Goal: Find specific page/section: Find specific page/section

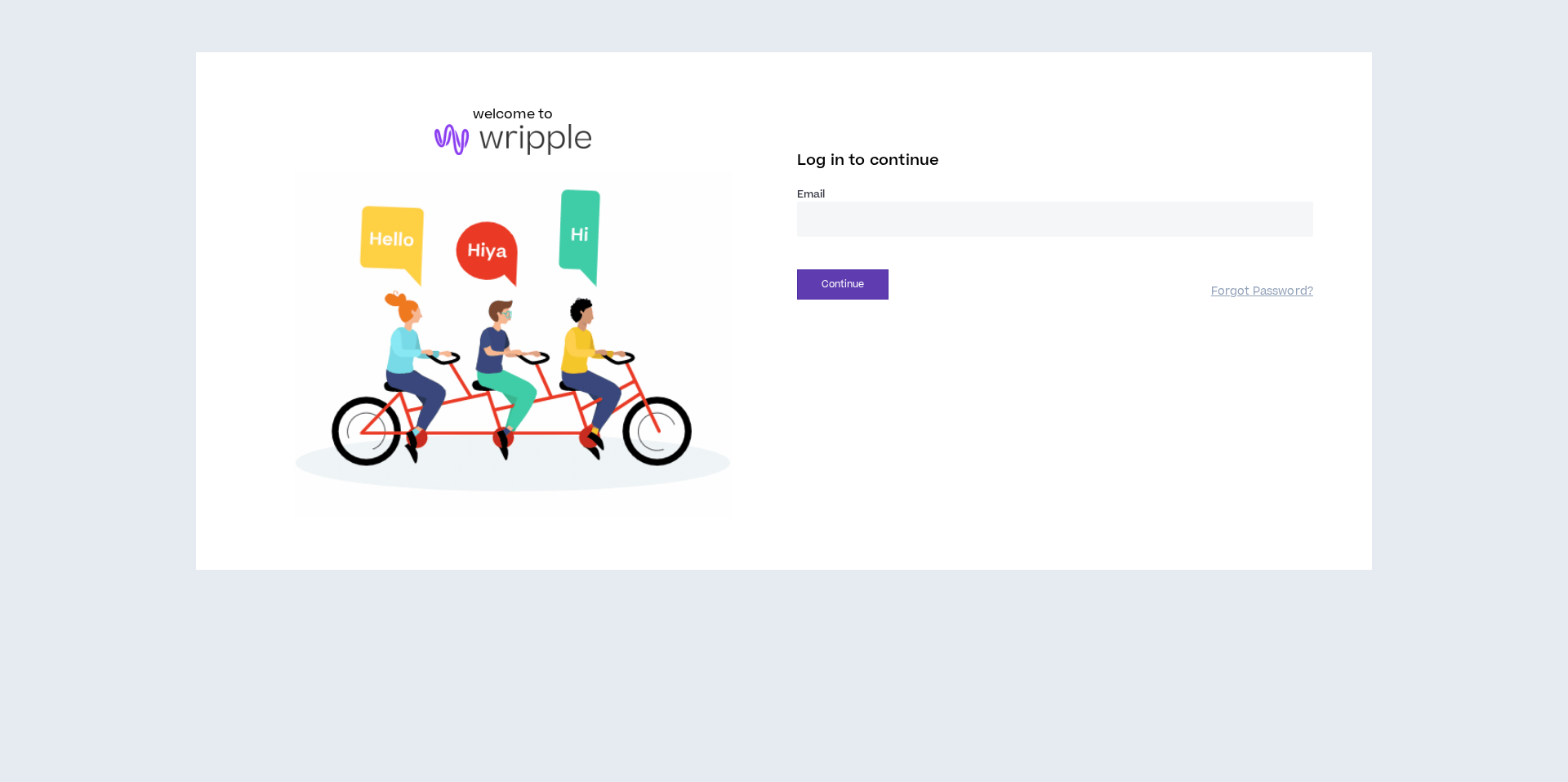
type input "**********"
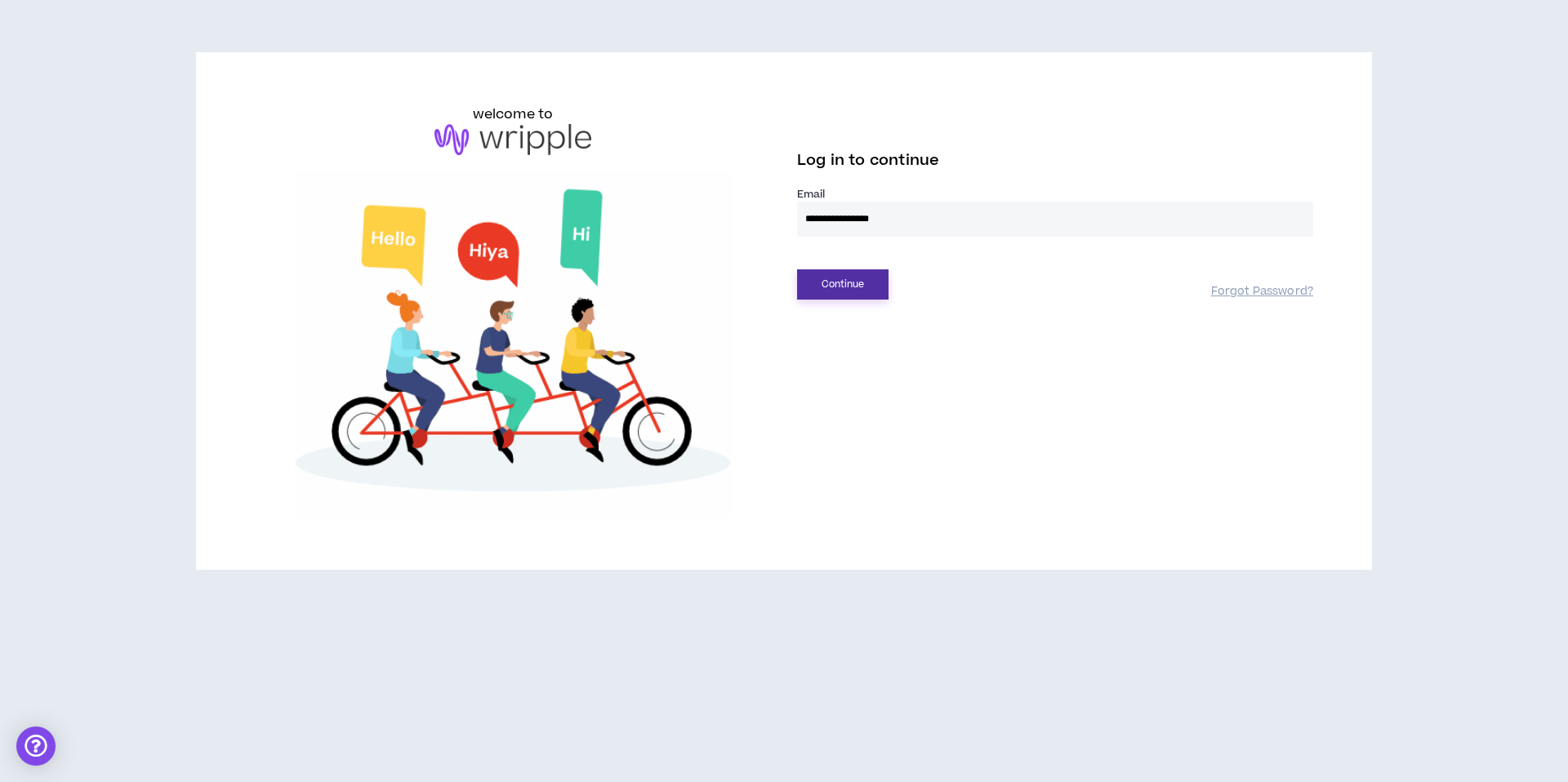
click at [871, 297] on button "Continue" at bounding box center [842, 284] width 91 height 30
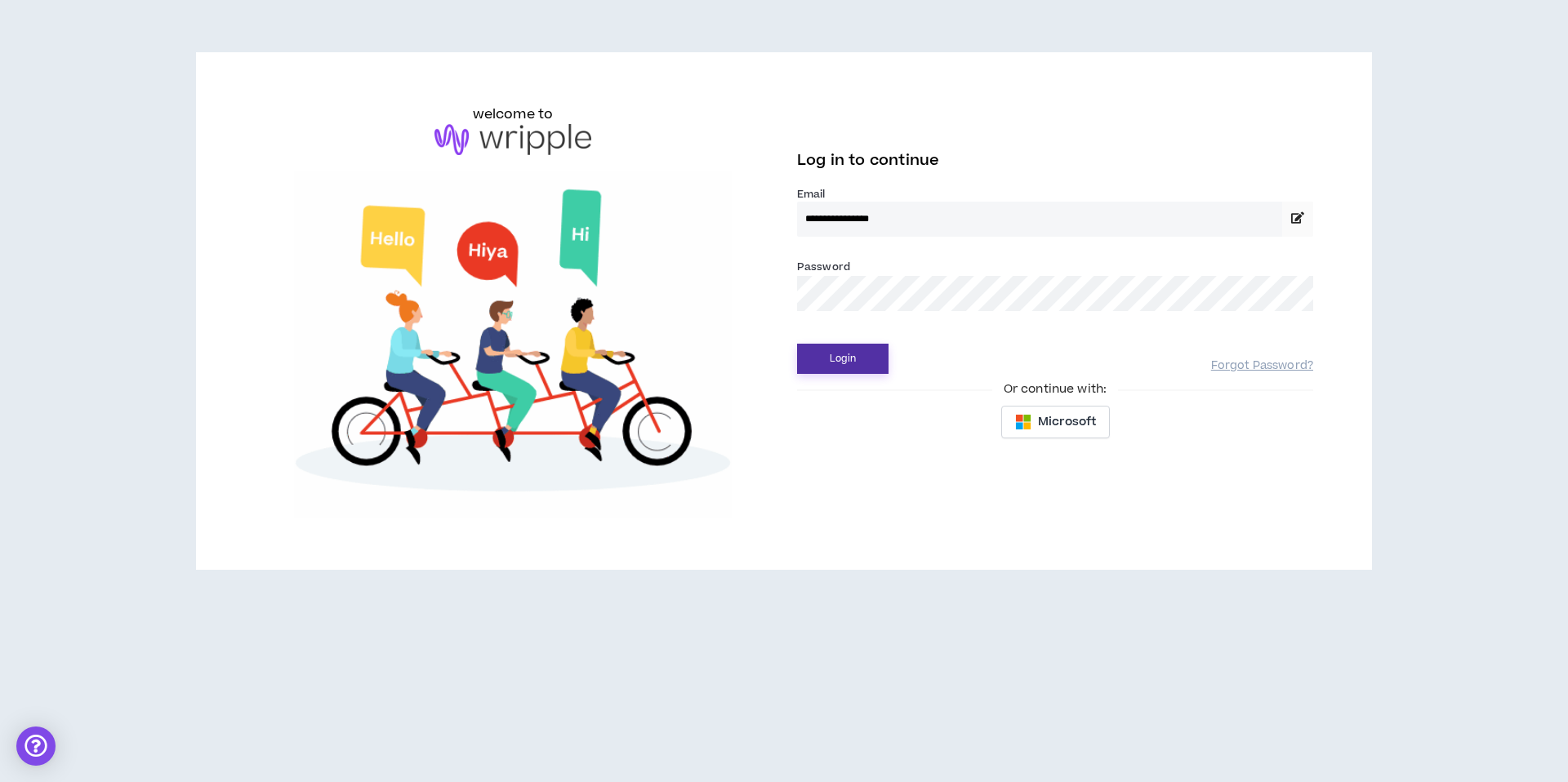
click at [844, 349] on button "Login" at bounding box center [842, 358] width 91 height 30
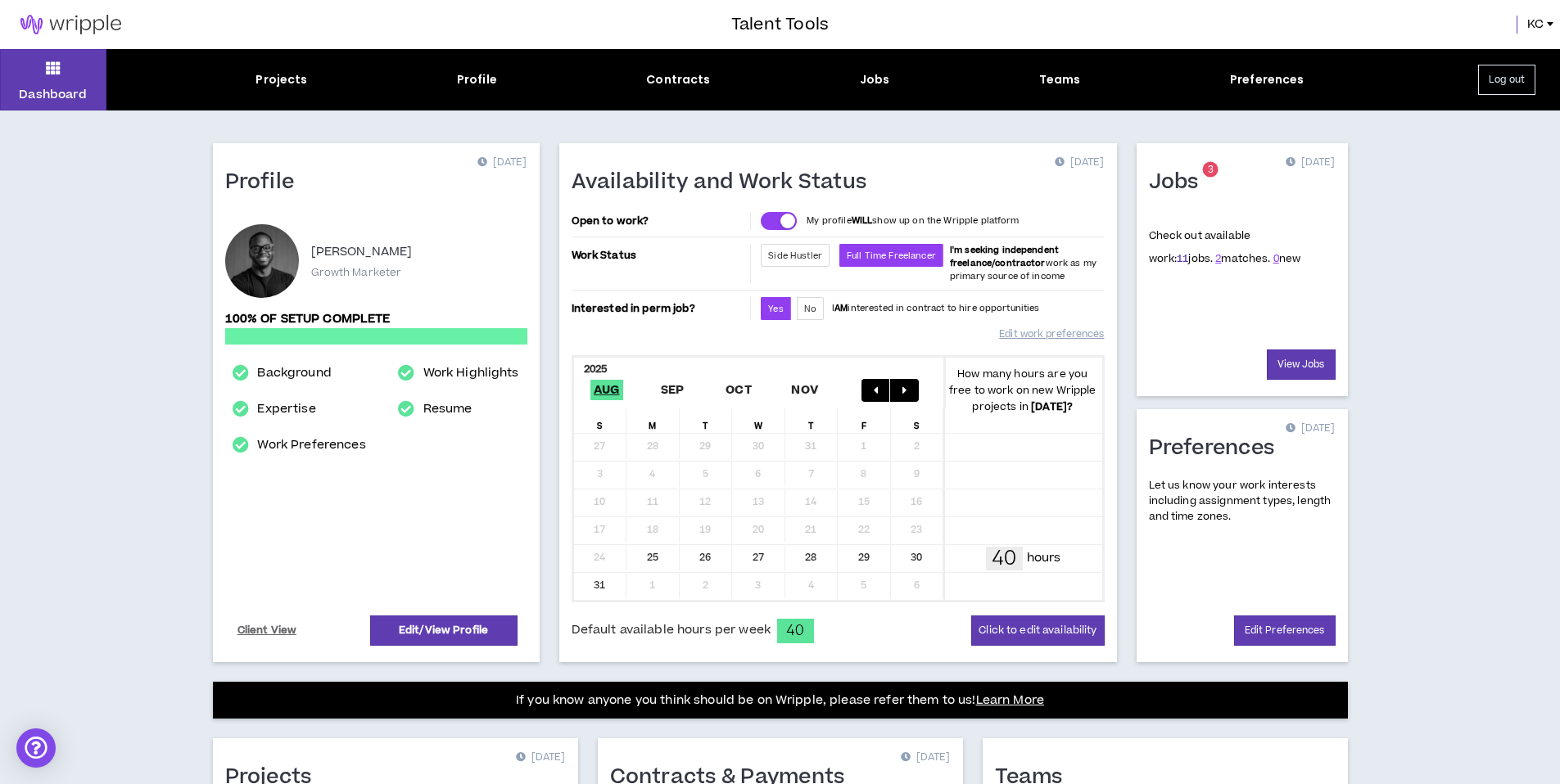
click at [1177, 257] on link "11" at bounding box center [1182, 258] width 11 height 15
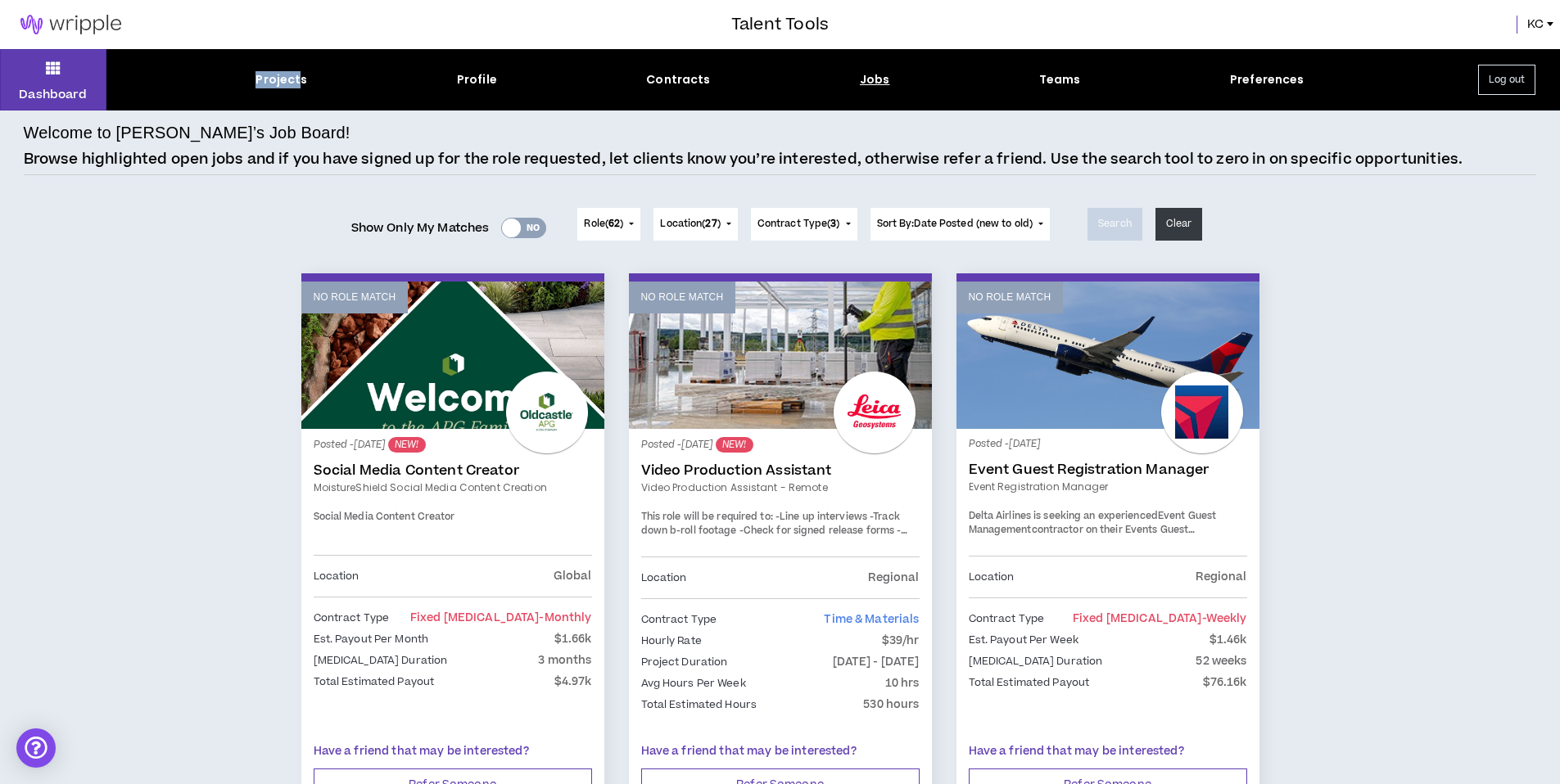
click at [302, 70] on div "Dashboard Projects Profile Contracts Jobs Teams Preferences Log out" at bounding box center [780, 79] width 1560 height 61
click at [296, 56] on div "Dashboard Projects Profile Contracts Jobs Teams Preferences Log out" at bounding box center [780, 79] width 1560 height 61
click at [56, 57] on icon at bounding box center [53, 68] width 15 height 23
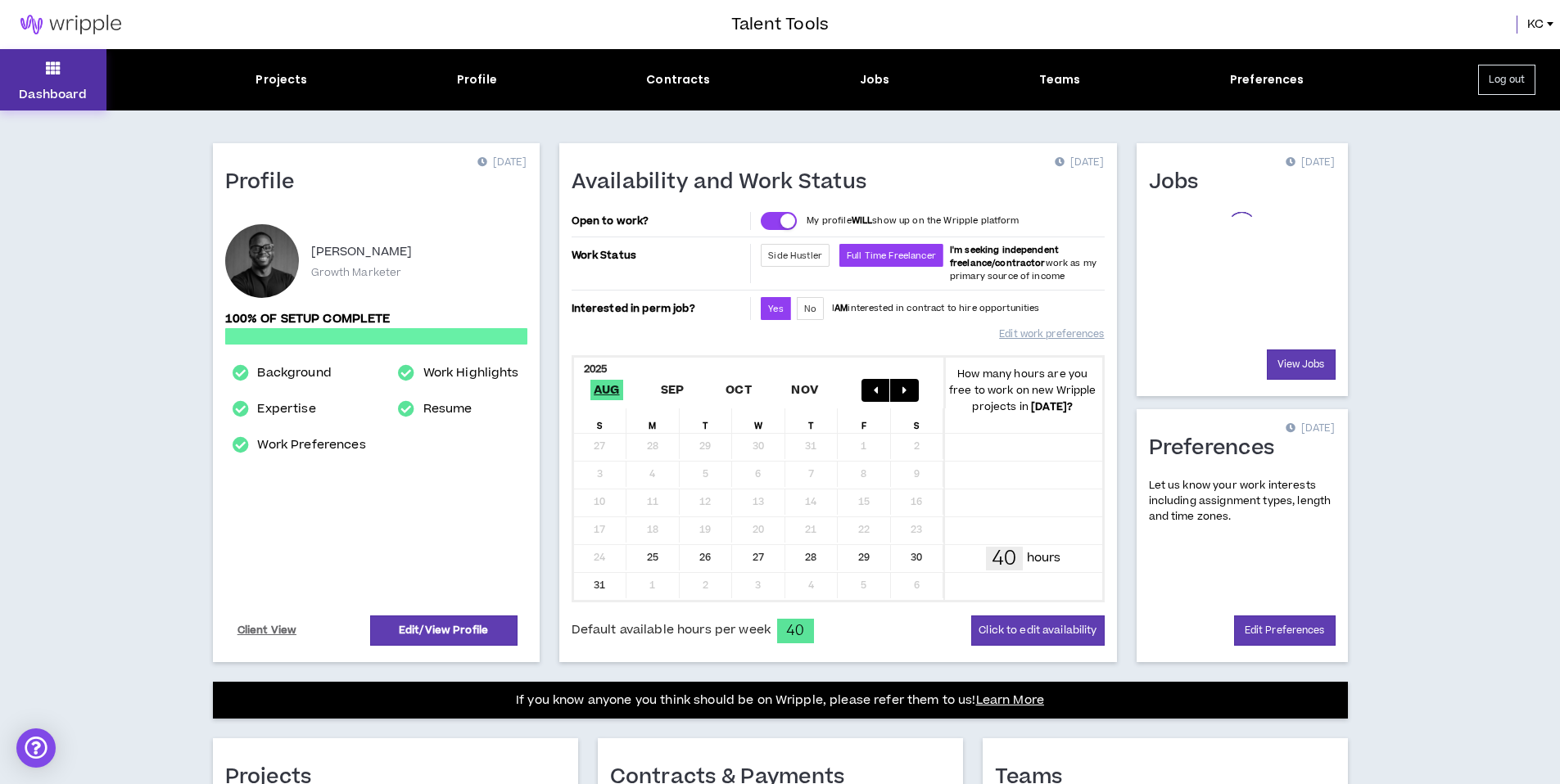
scroll to position [126, 0]
